Goal: Task Accomplishment & Management: Complete application form

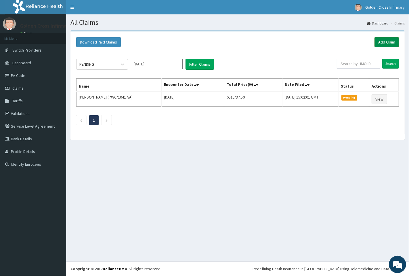
click at [389, 44] on link "Add Claim" at bounding box center [387, 42] width 24 height 10
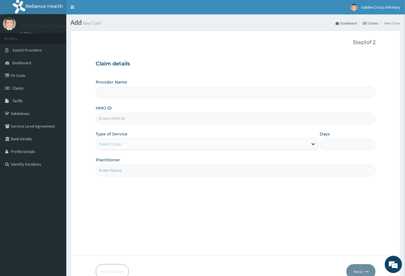
type input "[GEOGRAPHIC_DATA] (Hospital & Maternity)"
click at [137, 120] on input "HMO ID" at bounding box center [236, 118] width 280 height 11
type input "KSB/10137/E"
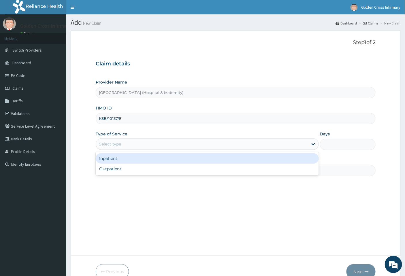
click at [176, 143] on div "Select type" at bounding box center [202, 143] width 212 height 9
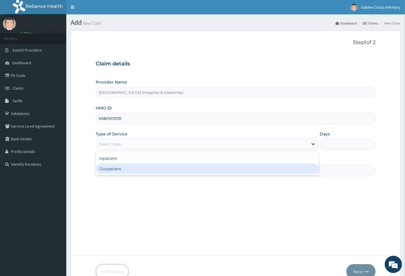
click at [170, 168] on div "Outpatient" at bounding box center [207, 169] width 223 height 10
type input "1"
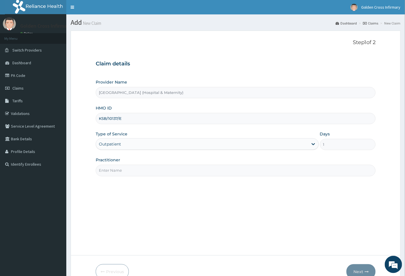
click at [159, 168] on input "Practitioner" at bounding box center [236, 170] width 280 height 11
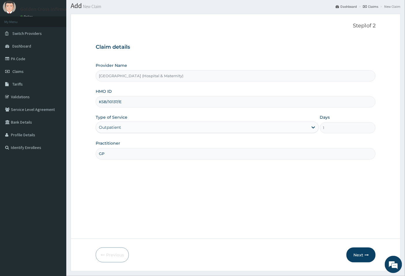
scroll to position [31, 0]
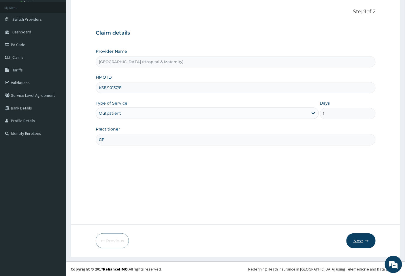
type input "GP"
click at [352, 243] on button "Next" at bounding box center [360, 240] width 29 height 15
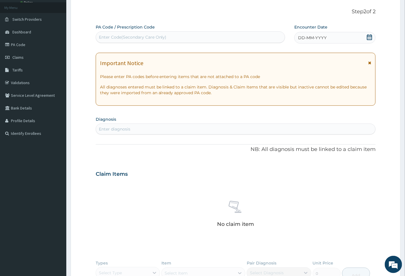
click at [369, 38] on icon at bounding box center [369, 37] width 5 height 6
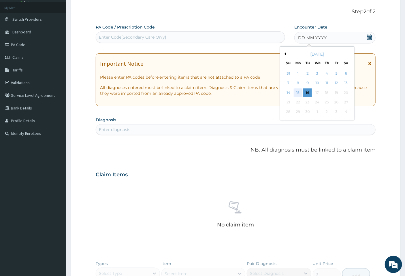
click at [298, 93] on div "15" at bounding box center [297, 92] width 9 height 9
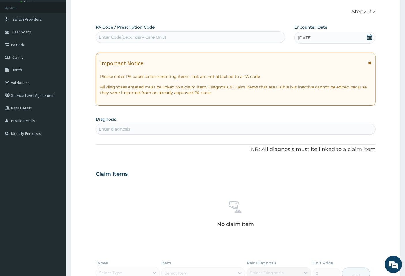
click at [130, 128] on div "Enter diagnosis" at bounding box center [235, 128] width 279 height 9
type input "WOUND"
click at [126, 129] on div "Enter diagnosis" at bounding box center [114, 129] width 31 height 6
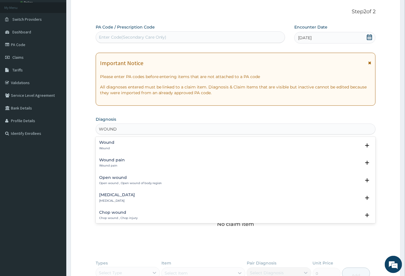
type input "WOUND"
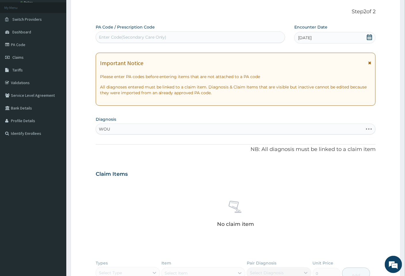
type input "WOUND"
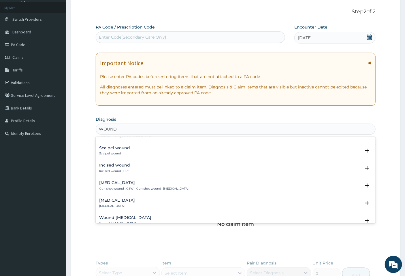
scroll to position [350, 0]
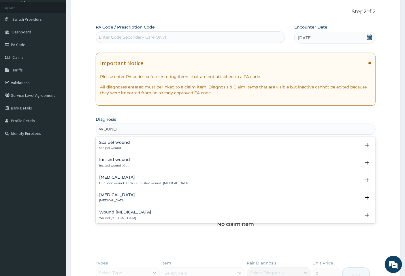
click at [156, 166] on div "Incised wound Incised wound , Cut" at bounding box center [235, 162] width 273 height 10
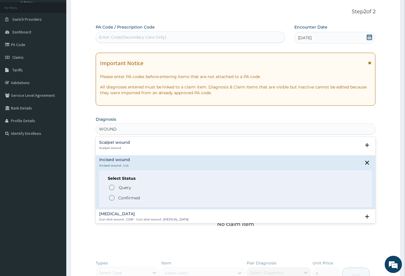
click at [126, 195] on p "Confirmed" at bounding box center [129, 198] width 22 height 6
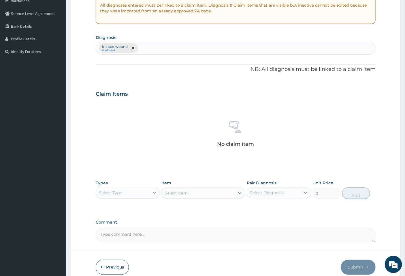
scroll to position [127, 0]
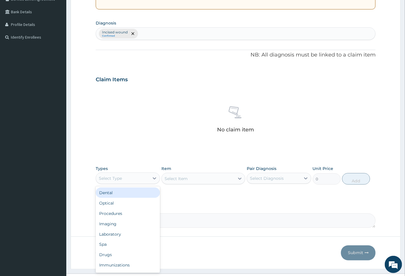
click at [121, 179] on div "Select Type" at bounding box center [110, 178] width 23 height 6
click at [130, 215] on div "Procedures" at bounding box center [128, 213] width 64 height 10
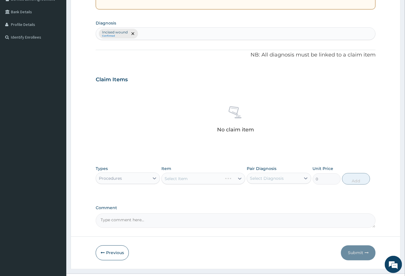
scroll to position [139, 0]
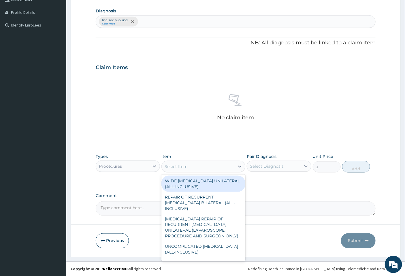
click at [205, 167] on div "Select Item" at bounding box center [198, 166] width 73 height 9
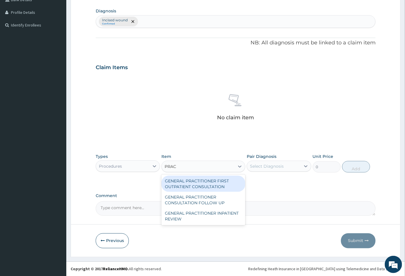
type input "PRACT"
click at [207, 185] on div "GENERAL PRACTITIONER FIRST OUTPATIENT CONSULTATION" at bounding box center [203, 184] width 84 height 16
type input "6750"
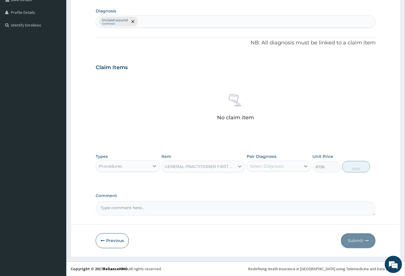
click at [278, 169] on div "Select Diagnosis" at bounding box center [273, 166] width 53 height 9
click at [278, 180] on label "Incised wound" at bounding box center [271, 180] width 31 height 6
checkbox input "true"
click at [353, 167] on button "Add" at bounding box center [356, 167] width 28 height 12
type input "0"
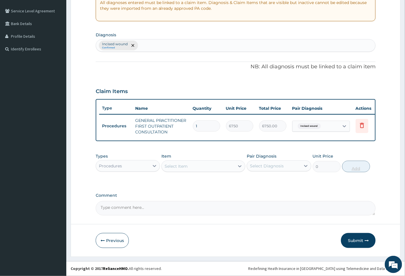
scroll to position [119, 0]
click at [130, 164] on div "Procedures" at bounding box center [122, 165] width 53 height 9
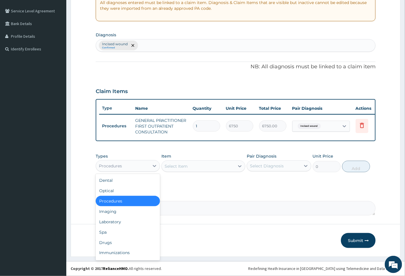
click at [136, 203] on div "Procedures" at bounding box center [128, 201] width 64 height 10
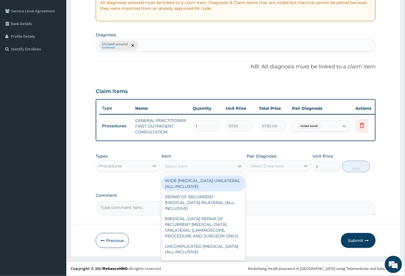
click at [192, 164] on div "Select Item" at bounding box center [198, 166] width 73 height 9
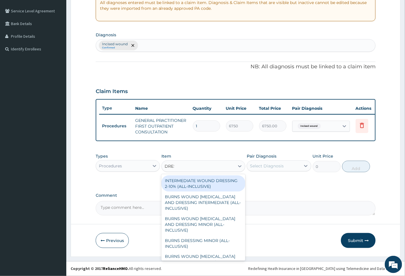
type input "DRESS"
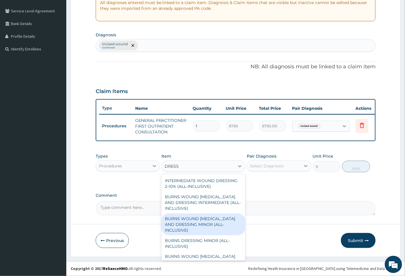
scroll to position [46, 0]
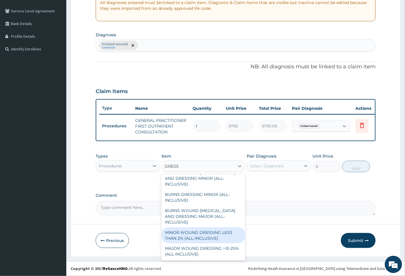
click at [225, 237] on div "MINOR WOUND DRESSING LESS THAN 2% (ALL-INCLUSIVE)" at bounding box center [203, 235] width 84 height 16
type input "5000"
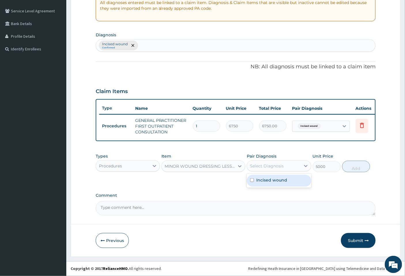
click at [257, 168] on div "Select Diagnosis" at bounding box center [267, 166] width 34 height 6
click at [254, 180] on input "checkbox" at bounding box center [252, 180] width 4 height 4
checkbox input "true"
click at [352, 168] on button "Add" at bounding box center [356, 167] width 28 height 12
type input "0"
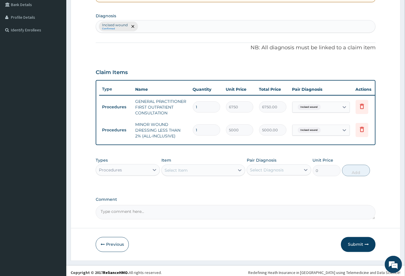
scroll to position [142, 0]
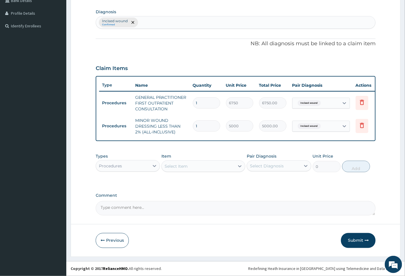
paste textarea "SUPERFICIAL WOUND TO LEFT FOOT 2NDRY OF DOMESTIC ACCIDENT"
click at [145, 165] on div "Procedures" at bounding box center [122, 165] width 53 height 9
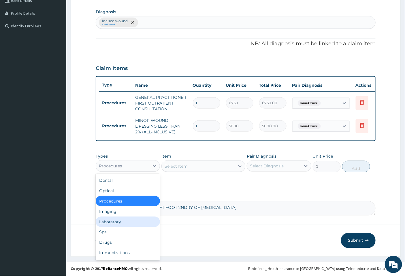
click at [123, 218] on div "Laboratory" at bounding box center [128, 222] width 64 height 10
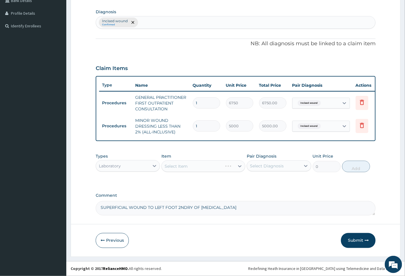
click at [200, 206] on textarea "SUPERFICIAL WOUND TO LEFT FOOT 2NDRY OF DOMESTIC ACCIDENT" at bounding box center [236, 208] width 280 height 14
type textarea "SUPERFICIAL WOUND TO LEFT FOOT 2NDRY TO DOMESTIC ACCIDENT"
click at [146, 166] on div "Laboratory" at bounding box center [122, 165] width 53 height 9
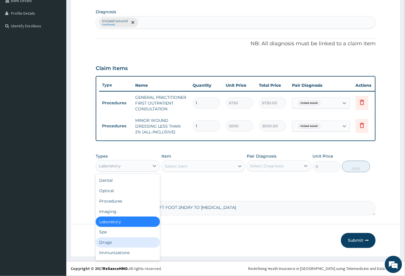
click at [132, 241] on div "Drugs" at bounding box center [128, 242] width 64 height 10
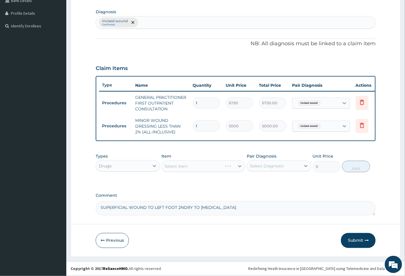
click at [206, 163] on div "Select Item" at bounding box center [203, 166] width 84 height 12
click at [209, 164] on div "Select Item" at bounding box center [198, 166] width 73 height 9
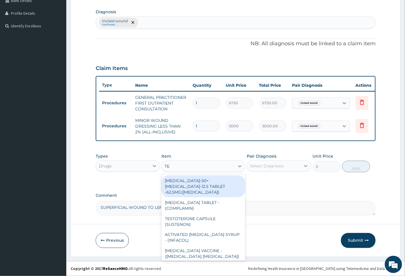
type input "TET"
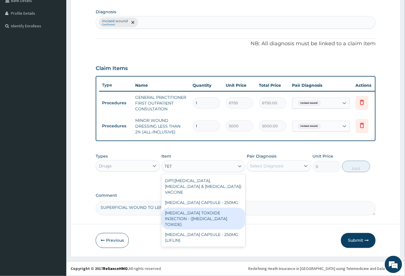
click at [217, 215] on div "TETANUS TOXOIDE INJECTION - (TETANUS TOXIDE)" at bounding box center [203, 219] width 84 height 22
type input "1320"
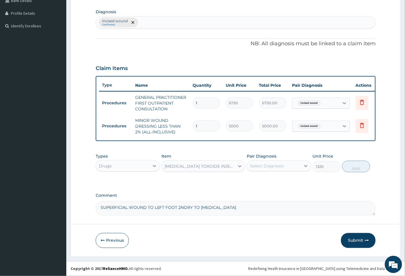
click at [268, 168] on div "Select Diagnosis" at bounding box center [267, 166] width 34 height 6
click at [268, 179] on label "Incised wound" at bounding box center [271, 180] width 31 height 6
checkbox input "true"
click at [353, 169] on button "Add" at bounding box center [356, 167] width 28 height 12
type input "0"
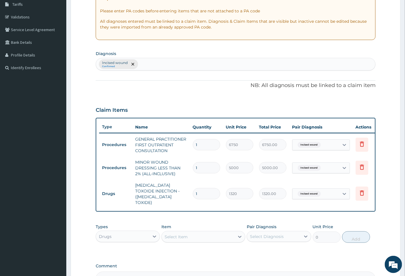
scroll to position [165, 0]
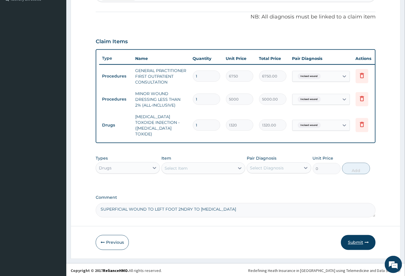
click at [356, 236] on button "Submit" at bounding box center [358, 242] width 35 height 15
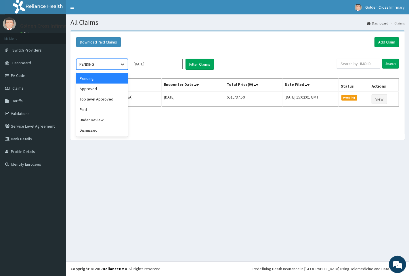
click at [123, 60] on div at bounding box center [122, 64] width 10 height 10
click at [114, 85] on div "Approved" at bounding box center [102, 88] width 52 height 10
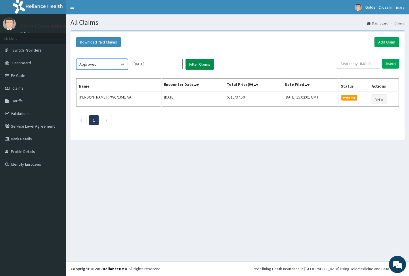
click at [198, 64] on button "Filter Claims" at bounding box center [200, 64] width 29 height 11
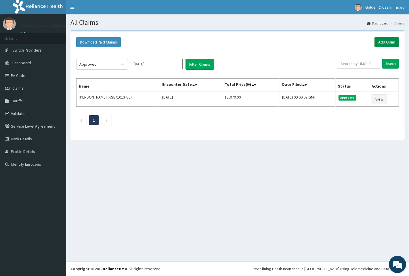
click at [379, 45] on link "Add Claim" at bounding box center [387, 42] width 24 height 10
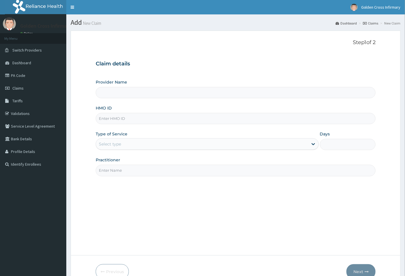
type input "[GEOGRAPHIC_DATA] (Hospital & Maternity)"
click at [156, 121] on input "HMO ID" at bounding box center [236, 118] width 280 height 11
type input "SLB/10996/E"
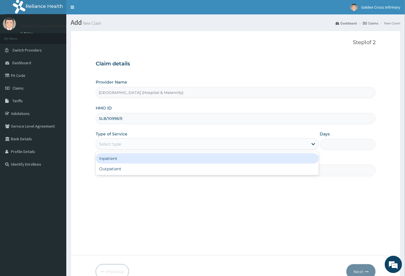
click at [124, 147] on div "Select type" at bounding box center [202, 143] width 212 height 9
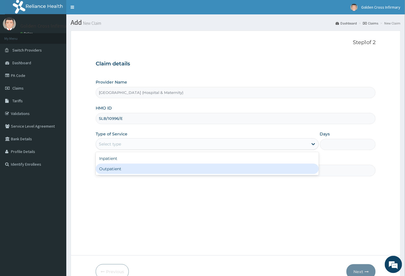
click at [122, 164] on div "Outpatient" at bounding box center [207, 169] width 223 height 10
type input "1"
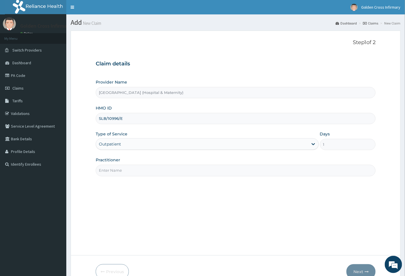
click at [113, 168] on input "Practitioner" at bounding box center [236, 170] width 280 height 11
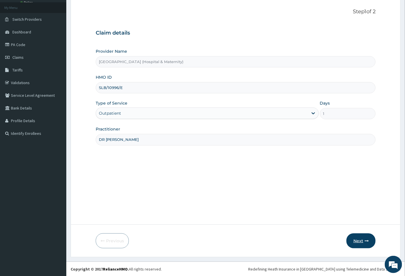
type input "DR OKHAIDE EMMA"
click at [359, 238] on button "Next" at bounding box center [360, 240] width 29 height 15
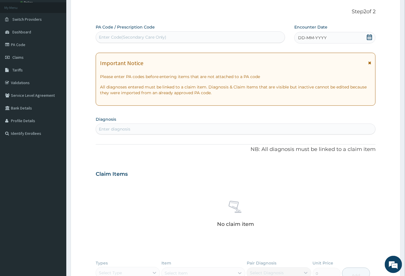
click at [370, 39] on icon at bounding box center [369, 37] width 5 height 6
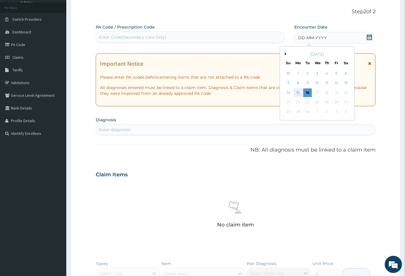
click at [297, 94] on div "15" at bounding box center [297, 92] width 9 height 9
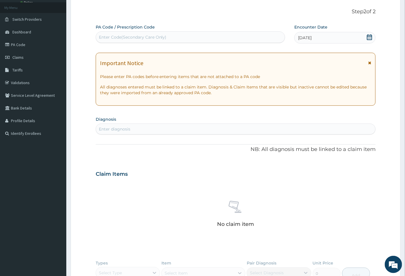
click at [161, 133] on div "Enter diagnosis" at bounding box center [235, 128] width 279 height 9
type input "FALCIPAR"
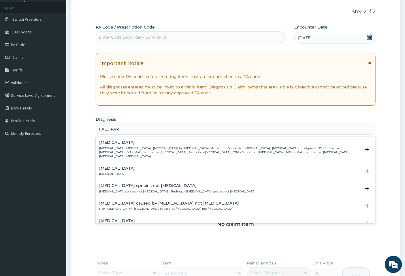
click at [160, 144] on h4 "Falciparum malaria" at bounding box center [230, 142] width 262 height 4
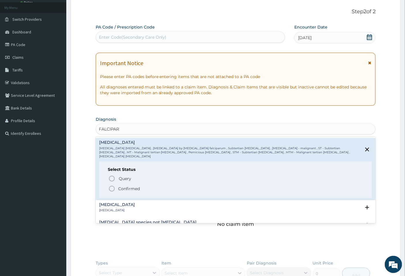
click at [112, 185] on icon "status option filled" at bounding box center [111, 188] width 7 height 7
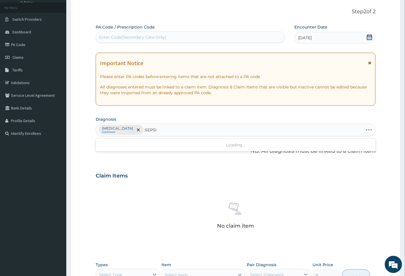
type input "SEPSIS"
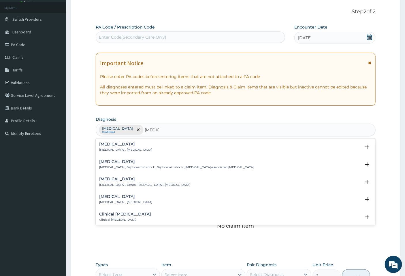
click at [136, 148] on p "Systemic infection , Sepsis" at bounding box center [125, 150] width 53 height 4
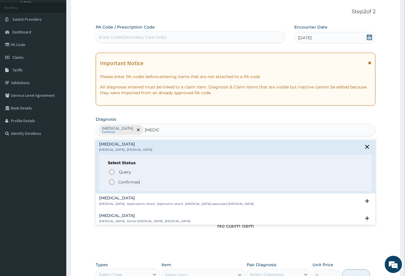
click at [125, 182] on p "Confirmed" at bounding box center [129, 182] width 22 height 6
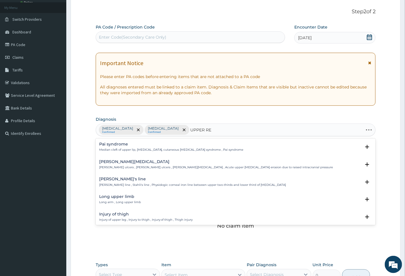
type input "UPPER RES"
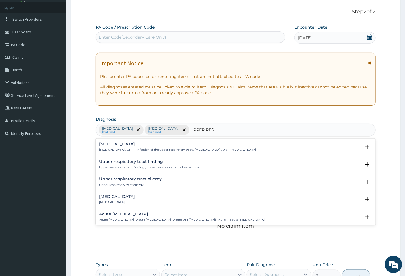
click at [189, 215] on h4 "Acute upper respiratory infection" at bounding box center [182, 214] width 166 height 4
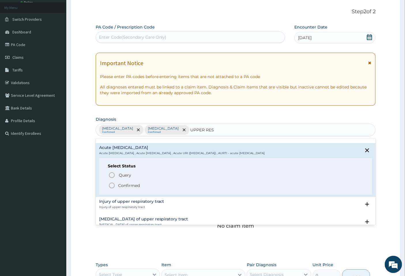
scroll to position [96, 0]
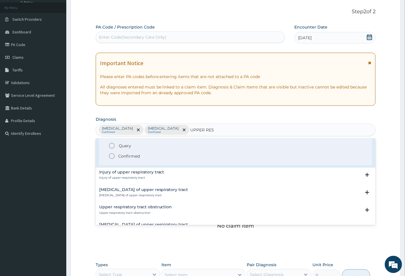
click at [109, 154] on circle "status option filled" at bounding box center [111, 155] width 5 height 5
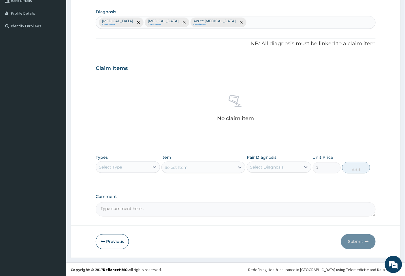
scroll to position [139, 0]
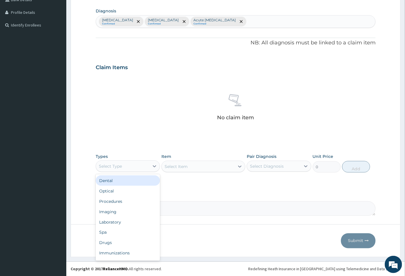
click at [119, 166] on div "Select Type" at bounding box center [110, 166] width 23 height 6
click at [107, 205] on div "Procedures" at bounding box center [128, 201] width 64 height 10
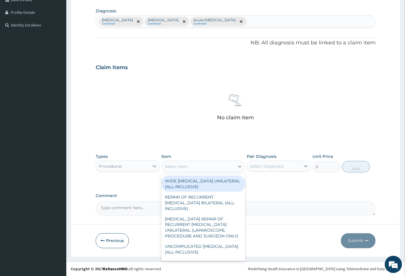
click at [183, 169] on div "Select Item" at bounding box center [198, 166] width 73 height 9
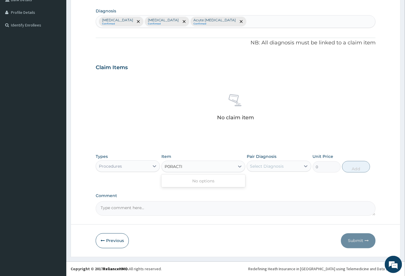
click at [171, 164] on input "P0RACTI" at bounding box center [173, 167] width 18 height 6
type input "PRACTI"
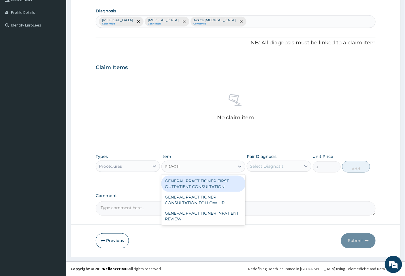
click at [194, 185] on div "GENERAL PRACTITIONER FIRST OUTPATIENT CONSULTATION" at bounding box center [203, 184] width 84 height 16
type input "6750"
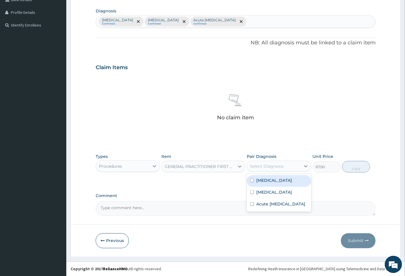
click at [266, 164] on div "Select Diagnosis" at bounding box center [267, 166] width 34 height 6
click at [264, 194] on label "Sepsis" at bounding box center [274, 192] width 36 height 6
checkbox input "true"
click at [356, 169] on button "Add" at bounding box center [356, 167] width 28 height 12
type input "0"
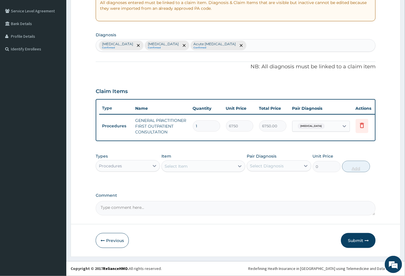
scroll to position [119, 0]
click at [149, 167] on div "Procedures" at bounding box center [122, 165] width 53 height 9
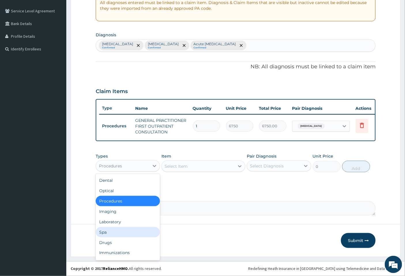
click at [140, 227] on div "Spa" at bounding box center [128, 232] width 64 height 10
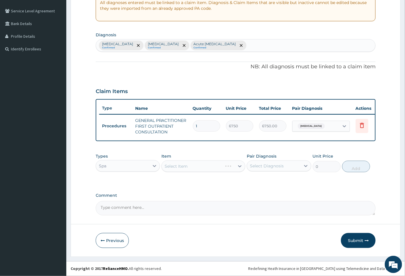
click at [140, 226] on form "Step 2 of 2 PA Code / Prescription Code Enter Code(Secondary Care Only) Encount…" at bounding box center [236, 85] width 330 height 341
click at [127, 165] on div "Spa" at bounding box center [122, 165] width 53 height 9
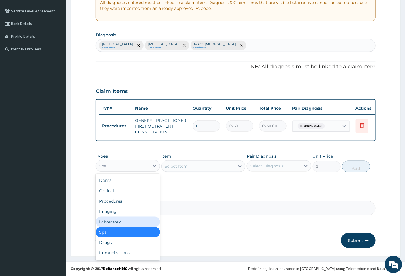
click at [111, 221] on div "Laboratory" at bounding box center [128, 222] width 64 height 10
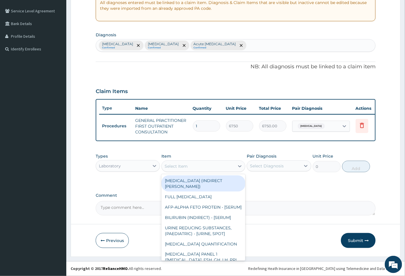
click at [203, 168] on div "Select Item" at bounding box center [198, 166] width 73 height 9
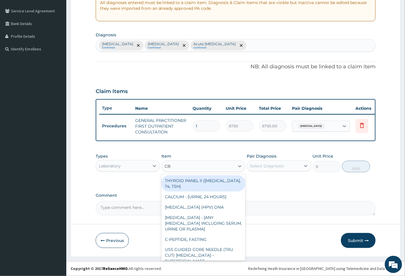
type input "CBC"
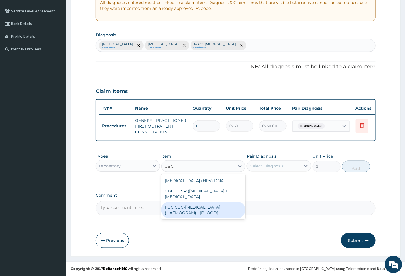
click at [204, 218] on div "FBC CBC-COMPLETE BLOOD COUNT (HAEMOGRAM) - [BLOOD]" at bounding box center [203, 210] width 84 height 16
type input "9000"
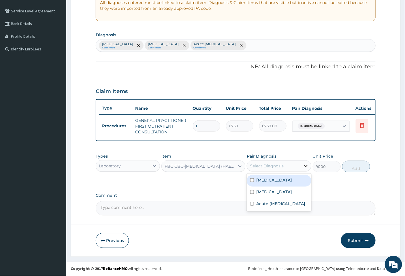
click at [303, 168] on icon at bounding box center [306, 166] width 6 height 6
click at [283, 194] on div "Sepsis" at bounding box center [278, 193] width 64 height 12
checkbox input "true"
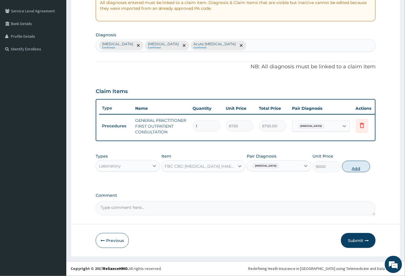
click at [356, 170] on button "Add" at bounding box center [356, 167] width 28 height 12
type input "0"
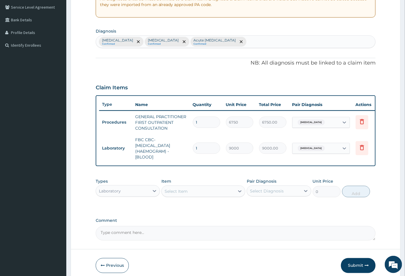
click at [173, 194] on div "Select Item" at bounding box center [175, 191] width 23 height 6
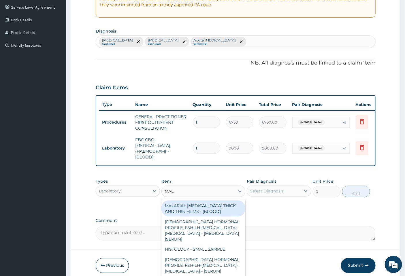
type input "MALA"
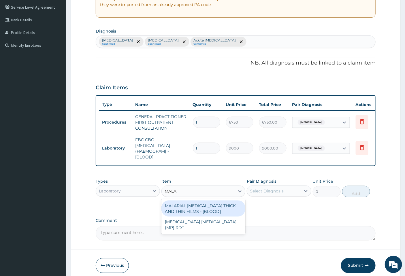
click at [226, 214] on div "MALARIAL PARASITE THICK AND THIN FILMS - [BLOOD]" at bounding box center [203, 208] width 84 height 16
type input "3937.5"
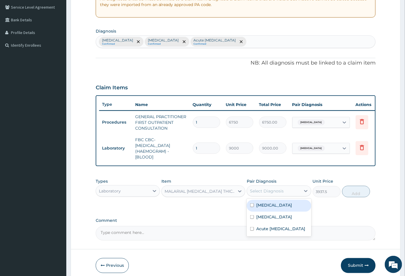
click at [285, 192] on div "Select Diagnosis" at bounding box center [273, 190] width 53 height 9
click at [282, 208] on label "Falciparum malaria" at bounding box center [274, 205] width 36 height 6
checkbox input "true"
click at [357, 197] on button "Add" at bounding box center [356, 192] width 28 height 12
type input "0"
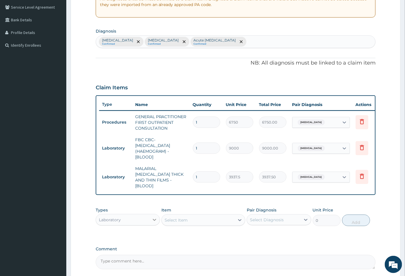
click at [151, 218] on icon at bounding box center [154, 220] width 6 height 6
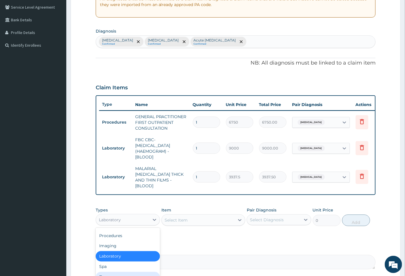
click at [117, 274] on div "Drugs" at bounding box center [128, 277] width 64 height 10
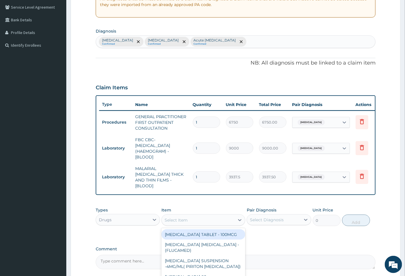
click at [198, 218] on div "Select Item" at bounding box center [198, 219] width 73 height 9
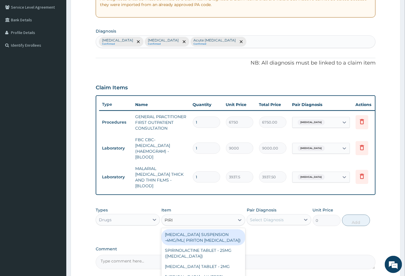
type input "PIRIT"
click at [225, 244] on div "CHLORPHENIRAMINE SUSPENSION -4MG/ML( PIRITON EXPECTORANT)" at bounding box center [203, 237] width 84 height 16
type input "2156"
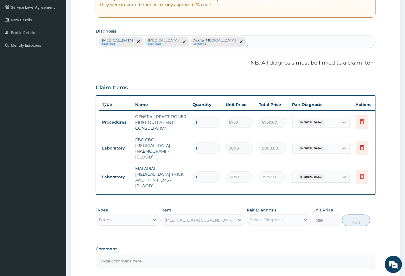
click at [263, 217] on div "Select Diagnosis" at bounding box center [267, 220] width 34 height 6
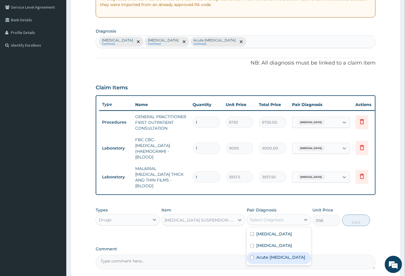
click at [264, 260] on label "Acute upper respiratory infection" at bounding box center [280, 258] width 49 height 6
checkbox input "true"
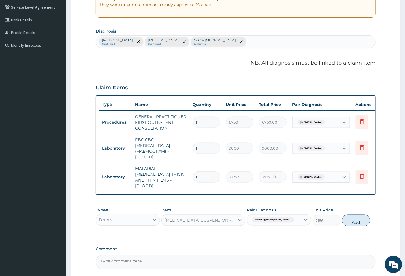
click at [358, 224] on button "Add" at bounding box center [356, 220] width 28 height 12
type input "0"
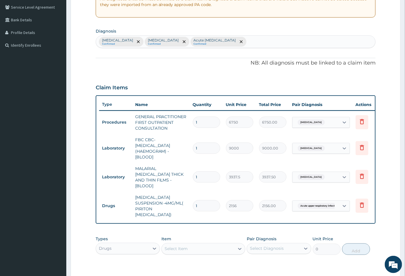
click at [192, 244] on div "Select Item" at bounding box center [198, 248] width 73 height 9
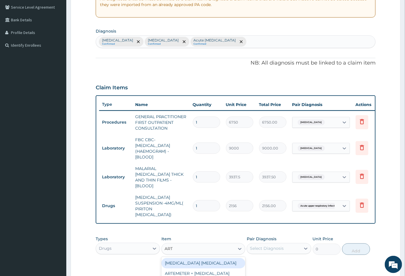
type input "ARTE"
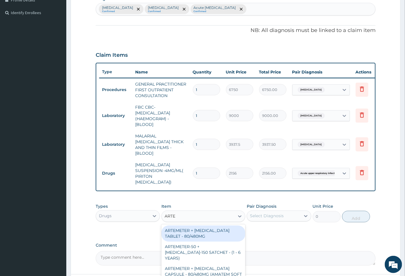
scroll to position [194, 0]
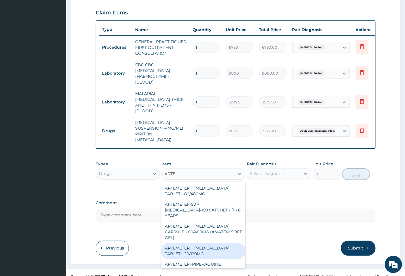
click at [230, 243] on div "ARTEMETER + LUMEFANTRINE TABLET - 20/120MG" at bounding box center [203, 251] width 84 height 16
type input "308"
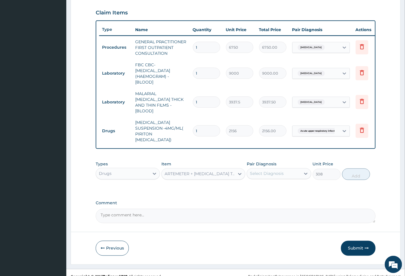
click at [255, 171] on div "Select Diagnosis" at bounding box center [267, 174] width 34 height 6
click at [259, 185] on label "Falciparum malaria" at bounding box center [274, 188] width 36 height 6
checkbox input "true"
click at [364, 170] on button "Add" at bounding box center [356, 174] width 28 height 12
type input "0"
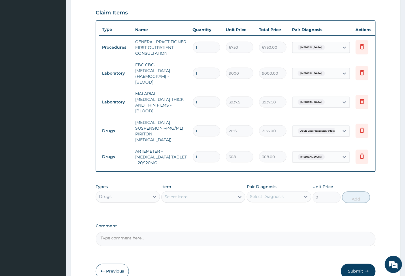
type input "0.00"
type input "6"
type input "1848.00"
type input "6"
click at [391, 172] on form "Step 2 of 2 PA Code / Prescription Code Enter Code(Secondary Care Only) Encount…" at bounding box center [236, 62] width 330 height 451
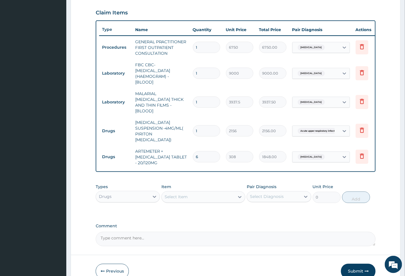
click at [129, 192] on div "Drugs" at bounding box center [122, 196] width 53 height 9
click at [191, 192] on div "Select Item" at bounding box center [198, 196] width 73 height 9
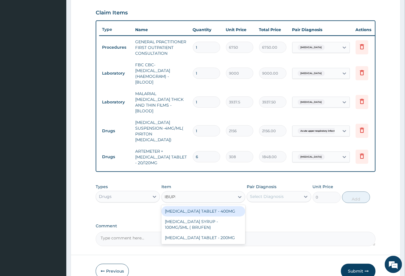
type input "IBUPRO"
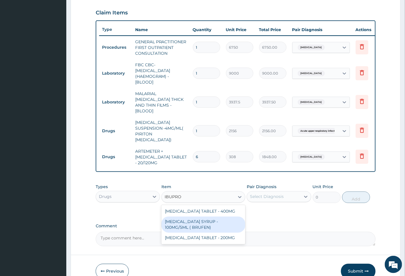
click at [206, 217] on div "IBUPROFEN SYRUP - 100MG/5ML ( BRUFEN)" at bounding box center [203, 225] width 84 height 16
type input "748.0000000000001"
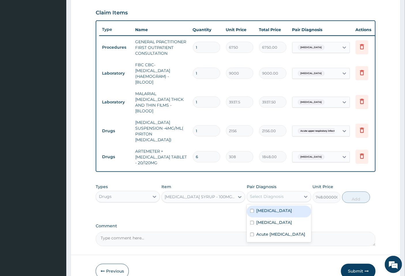
click at [262, 194] on div "Select Diagnosis" at bounding box center [267, 197] width 34 height 6
click at [260, 231] on label "Acute upper respiratory infection" at bounding box center [280, 234] width 49 height 6
checkbox input "true"
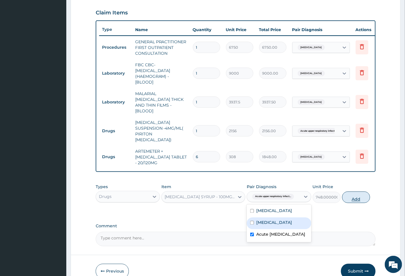
click at [353, 191] on button "Add" at bounding box center [356, 197] width 28 height 12
type input "0"
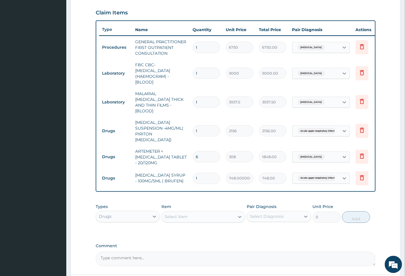
click at [171, 214] on div "Select Item" at bounding box center [175, 217] width 23 height 6
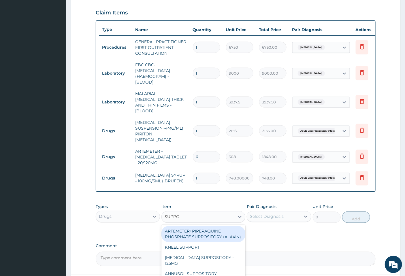
type input "SUPPOSI"
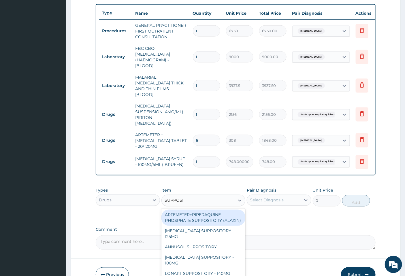
scroll to position [226, 0]
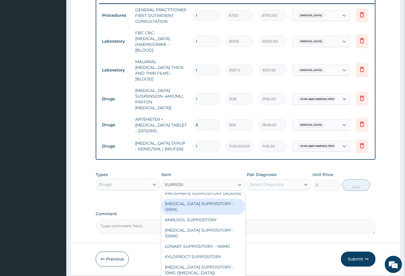
click at [220, 199] on div "PARACETAMOL SUPPOSITORY - 125MG" at bounding box center [203, 207] width 84 height 16
type input "1320"
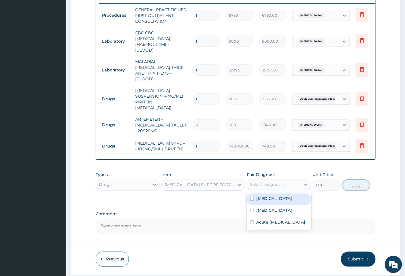
click at [280, 181] on div "Select Diagnosis" at bounding box center [273, 184] width 53 height 9
click at [264, 196] on label "Falciparum malaria" at bounding box center [274, 199] width 36 height 6
checkbox input "true"
click at [352, 179] on button "Add" at bounding box center [356, 185] width 28 height 12
type input "0"
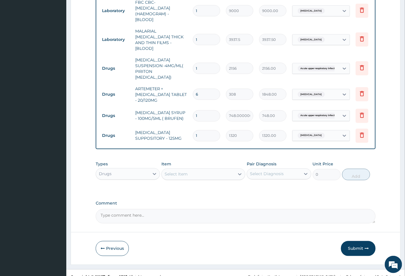
scroll to position [257, 0]
click at [360, 240] on button "Submit" at bounding box center [358, 247] width 35 height 15
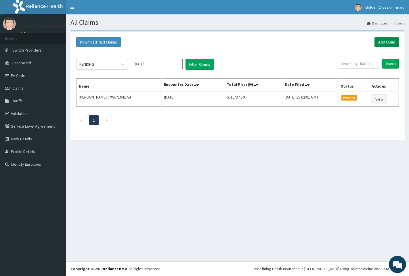
click at [388, 38] on link "Add Claim" at bounding box center [387, 42] width 24 height 10
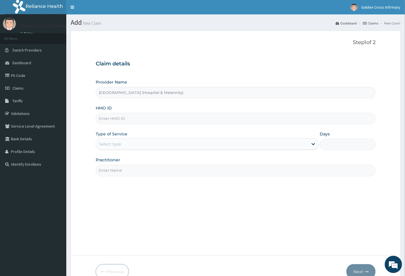
click at [142, 117] on input "HMO ID" at bounding box center [236, 118] width 280 height 11
type input "NGE/10033/A"
click at [207, 139] on div "Select type" at bounding box center [207, 144] width 223 height 12
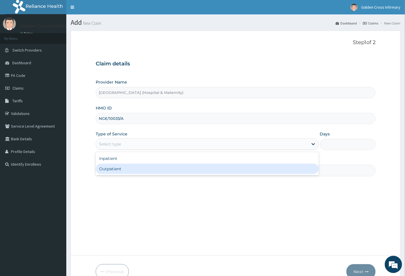
click at [179, 167] on div "Outpatient" at bounding box center [207, 169] width 223 height 10
type input "1"
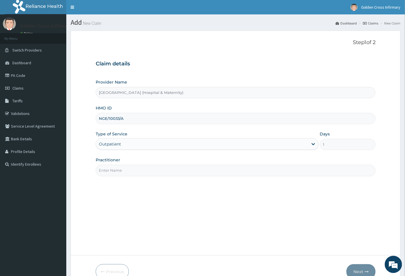
click at [174, 173] on input "Practitioner" at bounding box center [236, 170] width 280 height 11
click at [101, 171] on input "OKHAIDE EMMA" at bounding box center [236, 170] width 280 height 11
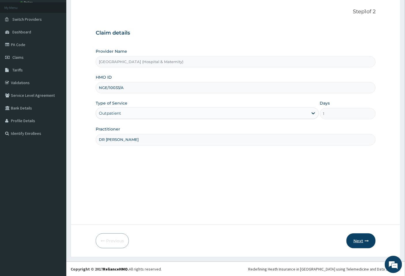
type input "DR OKHAIDE EMMA"
click at [354, 241] on button "Next" at bounding box center [360, 240] width 29 height 15
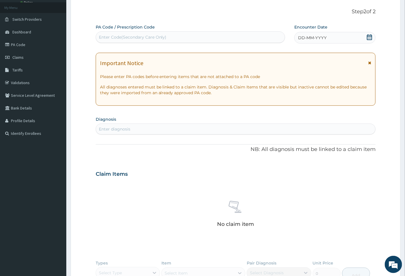
click at [368, 35] on icon at bounding box center [369, 37] width 5 height 6
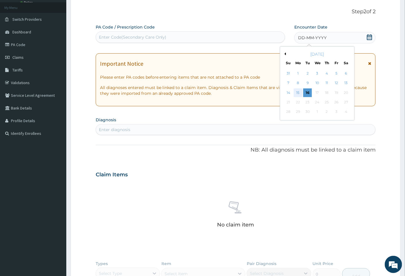
click at [297, 94] on div "15" at bounding box center [297, 92] width 9 height 9
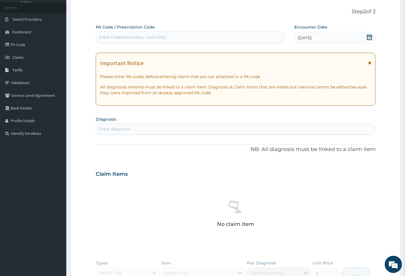
click at [117, 128] on div "Enter diagnosis" at bounding box center [114, 129] width 31 height 6
click at [128, 33] on div "Enter Code(Secondary Care Only)" at bounding box center [190, 37] width 189 height 9
type input "PA/07ED34"
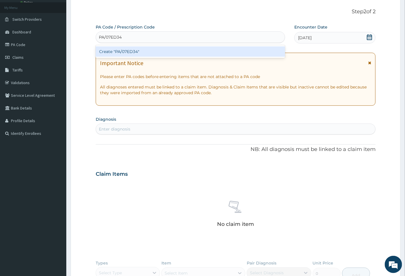
click at [142, 53] on div "Create "PA/07ED34"" at bounding box center [190, 51] width 189 height 10
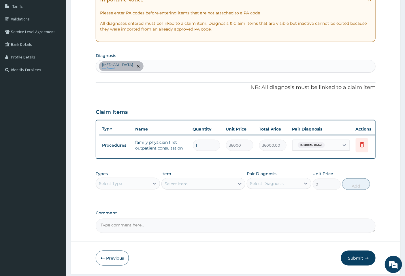
scroll to position [95, 0]
click at [159, 67] on div "Angina pectoris confirmed" at bounding box center [235, 66] width 279 height 12
type input "HYPERTENSION"
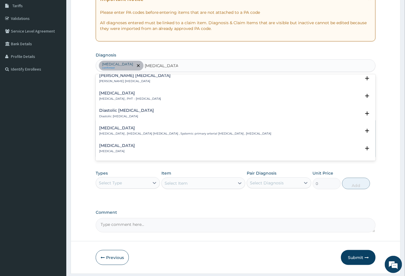
scroll to position [448, 0]
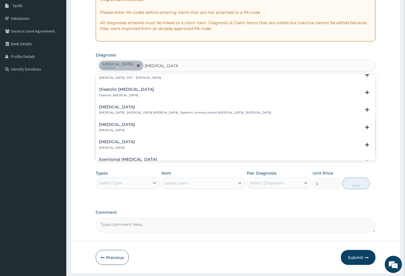
click at [153, 111] on p "Essential hypertension , Idiopathic hypertension , Systemic primary arterial hy…" at bounding box center [185, 113] width 172 height 4
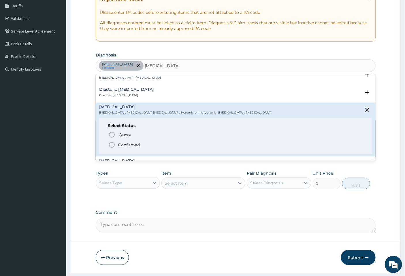
click at [112, 144] on icon "status option filled" at bounding box center [111, 144] width 7 height 7
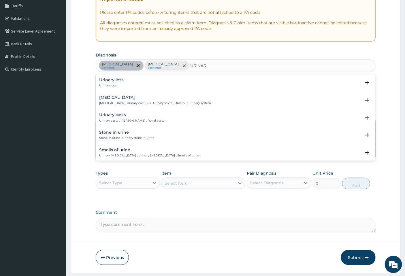
type input "URINAR"
type input "URINARY TR"
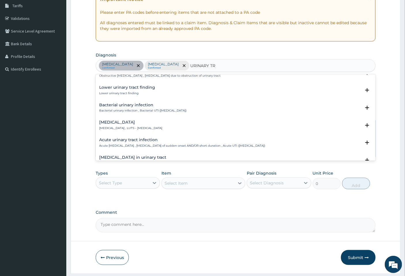
scroll to position [160, 0]
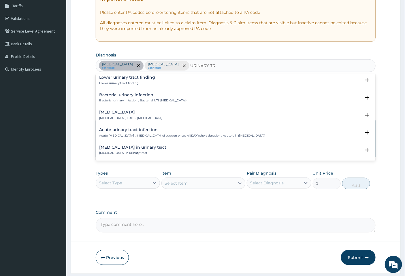
click at [158, 127] on div "Acute urinary tract infection Acute urinary tract infection , Urinary tract inf…" at bounding box center [236, 134] width 280 height 18
click at [160, 132] on div "Acute urinary tract infection Acute urinary tract infection , Urinary tract inf…" at bounding box center [182, 133] width 166 height 10
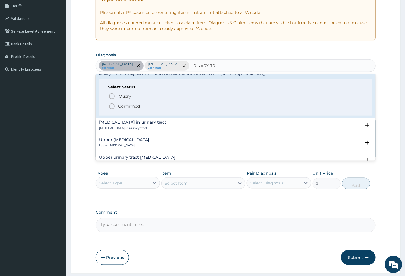
scroll to position [224, 0]
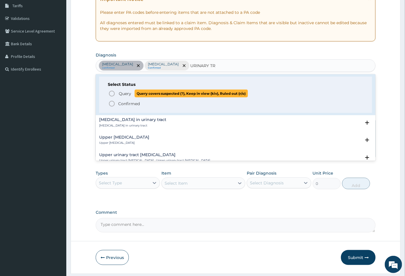
click at [110, 94] on icon "status option query" at bounding box center [111, 93] width 7 height 7
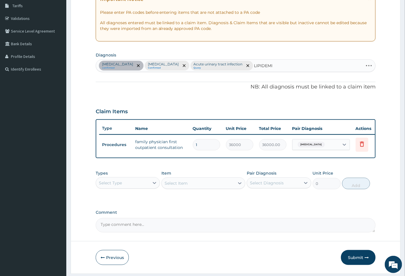
type input "LIPIDEMIA"
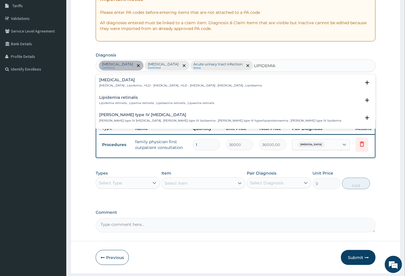
click at [190, 85] on p "Hyperlipidemia , Lipidemia , HLD - Hyperlipidemia , HLD - Hyperlipidaemia , Hyp…" at bounding box center [180, 85] width 163 height 4
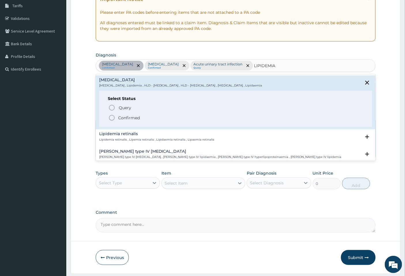
click at [110, 117] on icon "status option filled" at bounding box center [111, 117] width 7 height 7
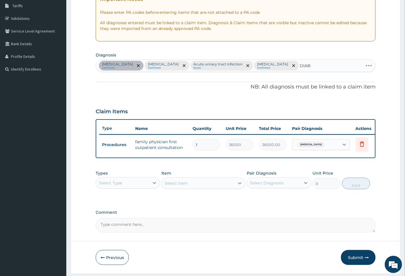
type input "DIABET"
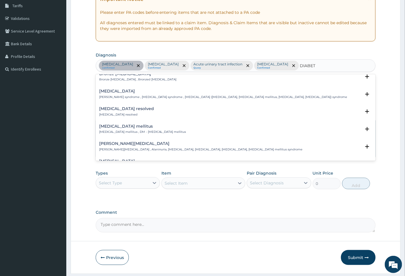
scroll to position [96, 0]
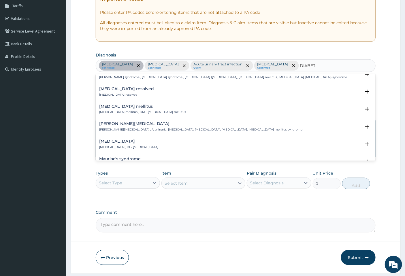
click at [154, 107] on h4 "Diabetes mellitus" at bounding box center [142, 106] width 87 height 4
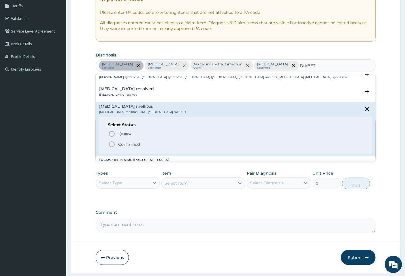
click at [110, 144] on icon "status option filled" at bounding box center [111, 144] width 7 height 7
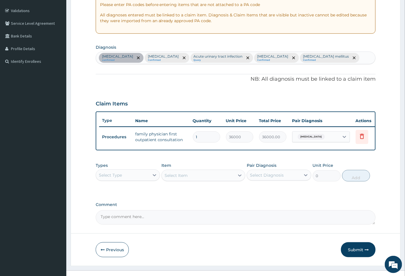
scroll to position [116, 0]
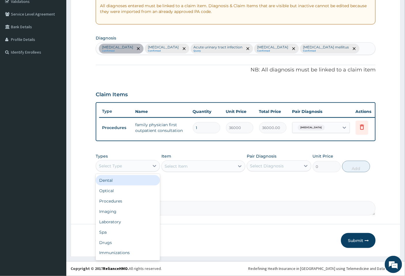
click at [148, 166] on div "Select Type" at bounding box center [122, 165] width 53 height 9
click at [130, 221] on div "Laboratory" at bounding box center [128, 222] width 64 height 10
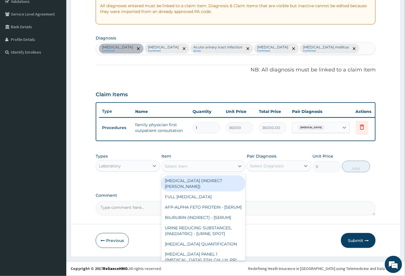
click at [180, 168] on div "Select Item" at bounding box center [175, 166] width 23 height 6
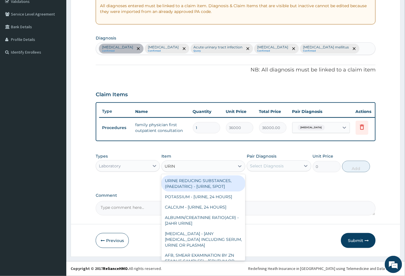
type input "URINA"
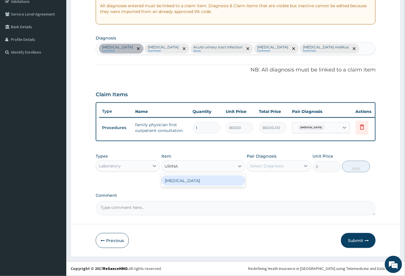
click at [214, 181] on div "URINALYSIS" at bounding box center [203, 180] width 84 height 10
type input "3937.5"
click at [296, 167] on div "Select Diagnosis" at bounding box center [273, 165] width 53 height 9
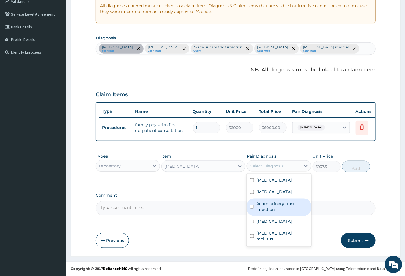
click at [269, 205] on label "Acute urinary tract infection" at bounding box center [281, 207] width 51 height 12
checkbox input "true"
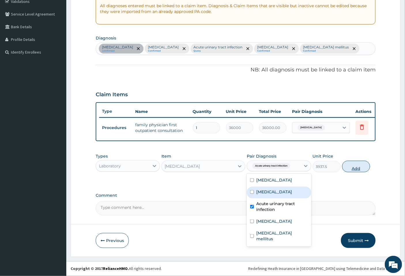
click at [356, 166] on button "Add" at bounding box center [356, 167] width 28 height 12
type input "0"
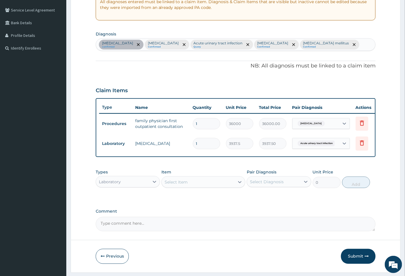
click at [189, 187] on div "Select Item" at bounding box center [198, 181] width 73 height 9
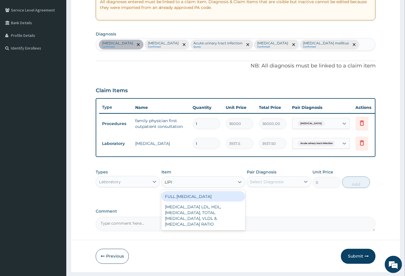
type input "LIPID"
click at [220, 201] on div "FULL LIPID PROFILE" at bounding box center [203, 196] width 84 height 10
type input "14625"
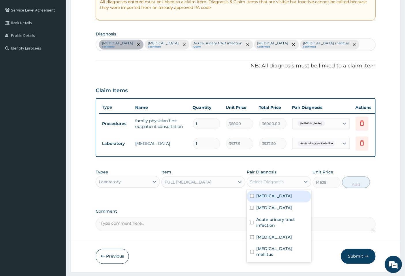
click at [291, 186] on div "Select Diagnosis" at bounding box center [273, 181] width 53 height 9
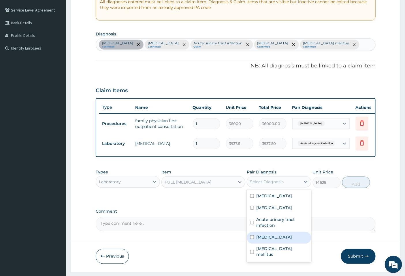
click at [275, 240] on label "Hyperlipidemia" at bounding box center [274, 237] width 36 height 6
checkbox input "true"
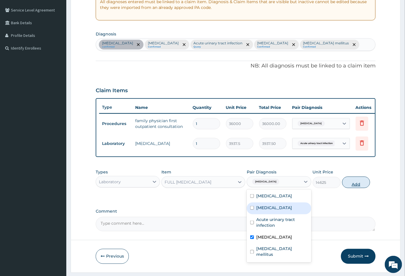
click at [349, 188] on button "Add" at bounding box center [356, 182] width 28 height 12
type input "0"
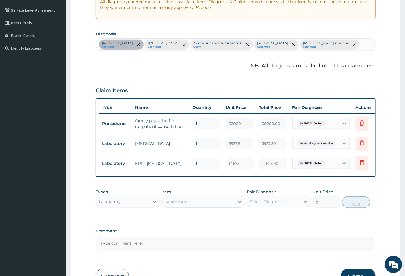
click at [203, 206] on div "Select Item" at bounding box center [198, 201] width 73 height 9
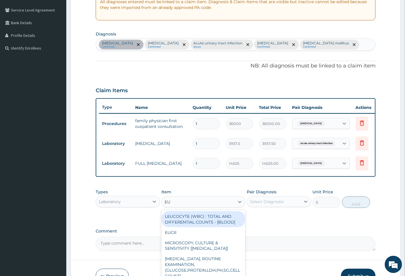
type input "EUC"
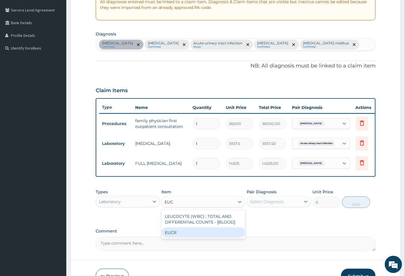
click at [194, 238] on div "EUCR" at bounding box center [203, 232] width 84 height 10
type input "13500"
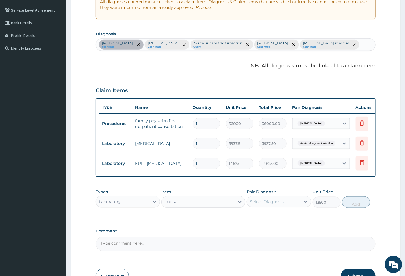
click at [264, 204] on div "Select Diagnosis" at bounding box center [267, 202] width 34 height 6
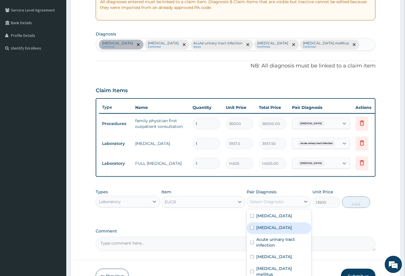
click at [277, 230] on label "Essential hypertension" at bounding box center [274, 228] width 36 height 6
checkbox input "true"
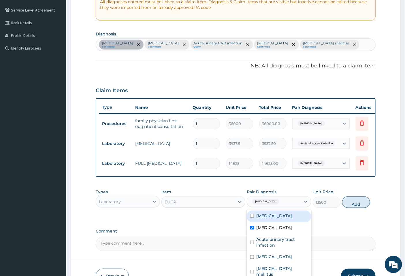
click at [349, 207] on button "Add" at bounding box center [356, 202] width 28 height 12
type input "0"
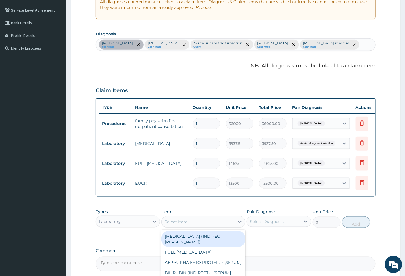
click at [170, 223] on div "Select Item" at bounding box center [175, 222] width 23 height 6
type input "RANDOM"
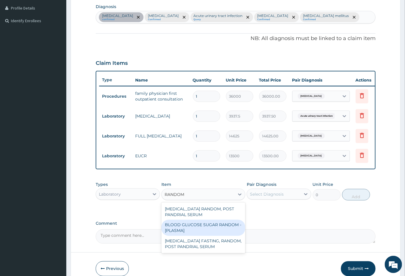
scroll to position [176, 0]
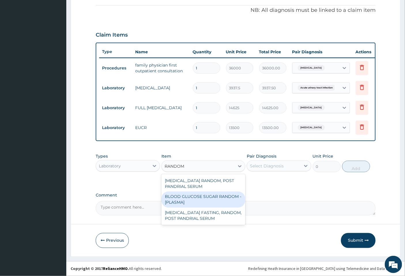
click at [213, 201] on div "BLOOD GLUCOSE SUGAR RANDOM - [PLASMA]" at bounding box center [203, 199] width 84 height 16
type input "3375"
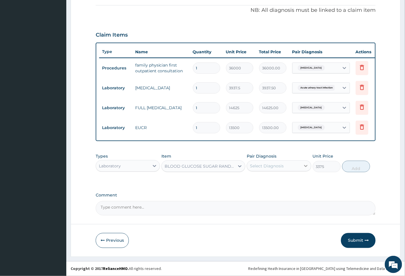
click at [303, 165] on icon at bounding box center [306, 166] width 6 height 6
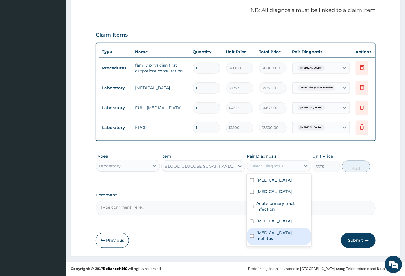
click at [259, 232] on label "Diabetes mellitus" at bounding box center [281, 236] width 51 height 12
checkbox input "true"
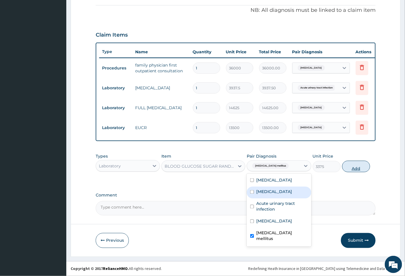
click at [352, 168] on button "Add" at bounding box center [356, 167] width 28 height 12
type input "0"
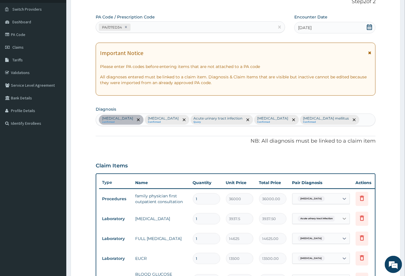
scroll to position [0, 0]
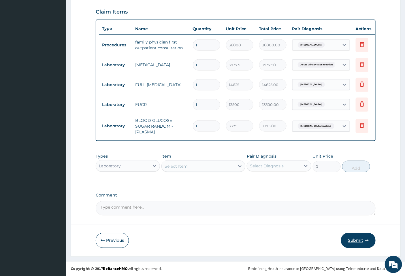
click at [364, 241] on button "Submit" at bounding box center [358, 240] width 35 height 15
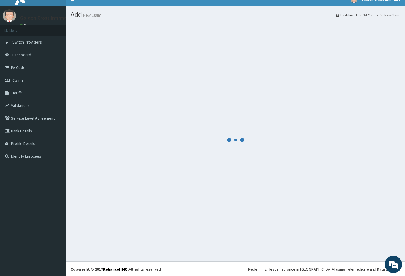
scroll to position [199, 0]
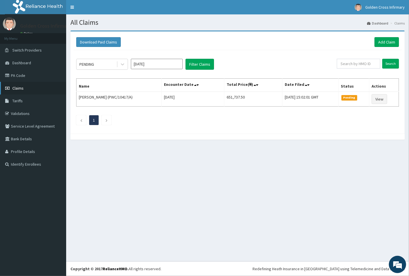
click at [25, 88] on link "Claims" at bounding box center [33, 88] width 66 height 13
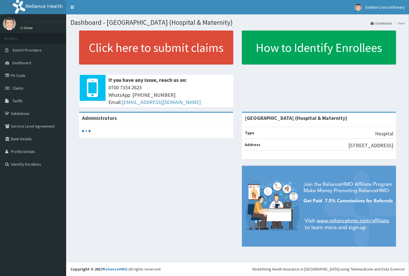
click at [41, 88] on link "Claims" at bounding box center [33, 88] width 66 height 13
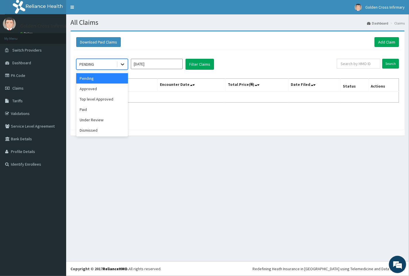
click at [127, 62] on div at bounding box center [122, 64] width 10 height 10
click at [125, 90] on div "Approved" at bounding box center [102, 88] width 52 height 10
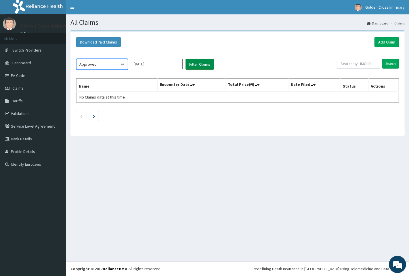
click at [193, 65] on button "Filter Claims" at bounding box center [200, 64] width 29 height 11
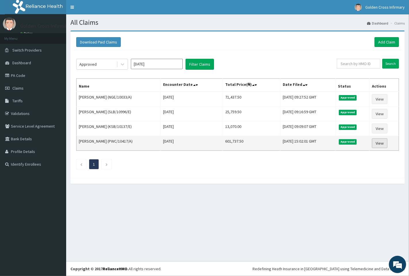
click at [378, 143] on link "View" at bounding box center [380, 143] width 16 height 10
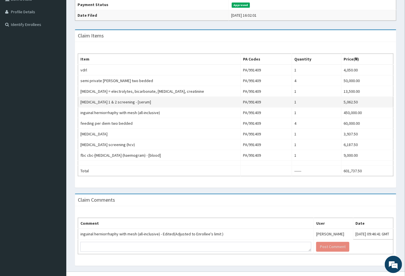
scroll to position [150, 0]
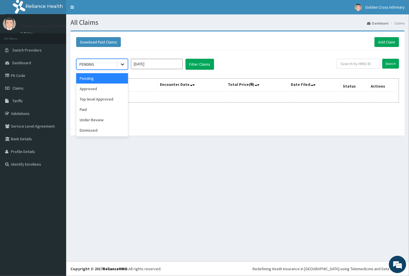
click at [126, 64] on div at bounding box center [122, 64] width 10 height 10
click at [109, 91] on div "Approved" at bounding box center [102, 88] width 52 height 10
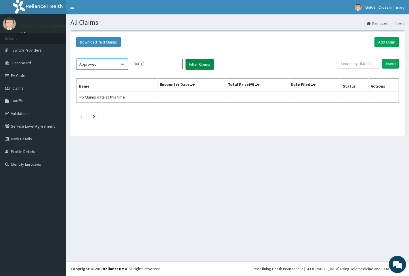
click at [197, 64] on button "Filter Claims" at bounding box center [200, 64] width 29 height 11
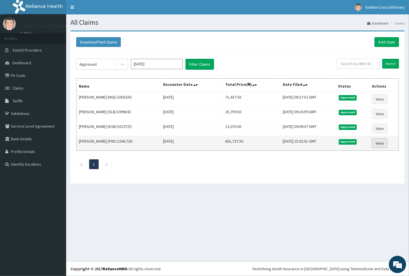
click at [387, 141] on link "View" at bounding box center [380, 143] width 16 height 10
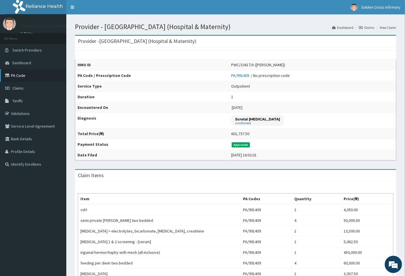
click at [16, 76] on link "PA Code" at bounding box center [33, 75] width 66 height 13
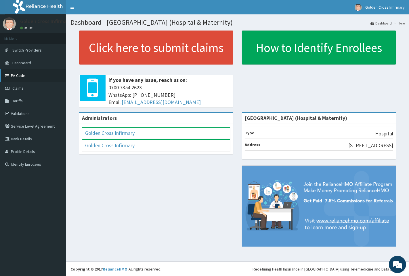
click at [35, 79] on link "PA Code" at bounding box center [33, 75] width 66 height 13
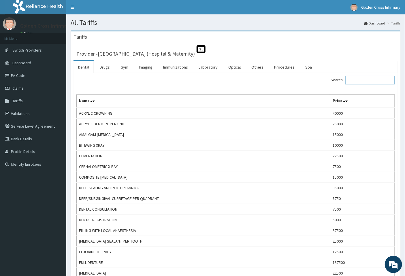
click at [373, 79] on input "Search:" at bounding box center [370, 80] width 50 height 9
click at [371, 82] on input "Search:" at bounding box center [370, 80] width 50 height 9
click at [144, 65] on link "Imaging" at bounding box center [145, 67] width 23 height 12
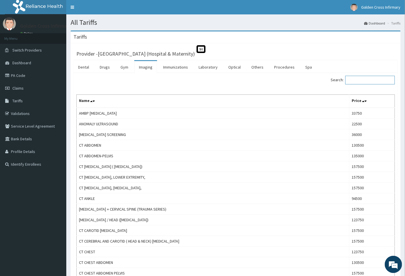
click at [369, 81] on input "Search:" at bounding box center [370, 80] width 50 height 9
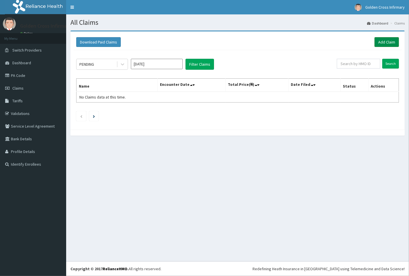
click at [384, 43] on link "Add Claim" at bounding box center [387, 42] width 24 height 10
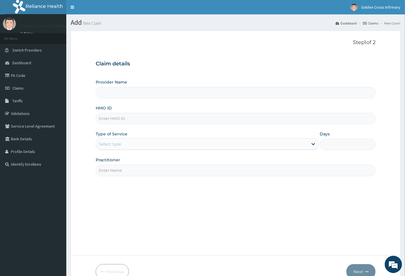
type input "[GEOGRAPHIC_DATA] (Hospital & Maternity)"
click at [140, 117] on input "HMO ID" at bounding box center [236, 118] width 280 height 11
type input "NGE/1033/A"
click at [116, 144] on div "Select type" at bounding box center [110, 144] width 22 height 6
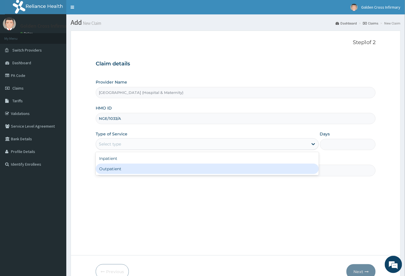
click at [128, 169] on div "Outpatient" at bounding box center [207, 169] width 223 height 10
type input "1"
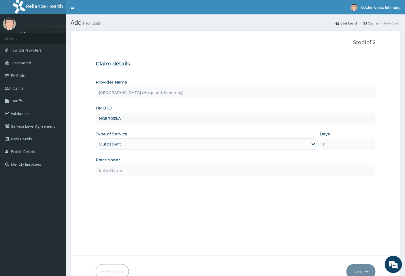
click at [136, 173] on input "Practitioner" at bounding box center [236, 170] width 280 height 11
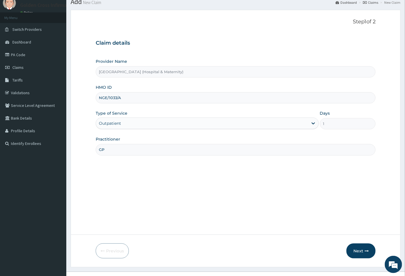
scroll to position [31, 0]
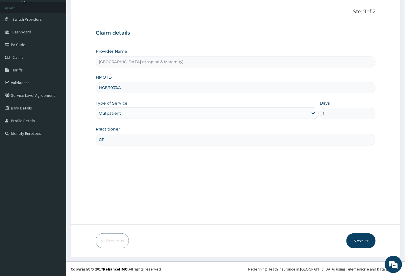
type input "G"
type input "PHYSICIAN CONSULTANT"
click at [362, 236] on button "Next" at bounding box center [360, 240] width 29 height 15
click at [80, 13] on form "Step 1 of 2 Claim details Provider Name [GEOGRAPHIC_DATA] (Hospital & Maternity…" at bounding box center [236, 128] width 330 height 257
click at [117, 87] on input "NGE/1033/A" at bounding box center [236, 87] width 280 height 11
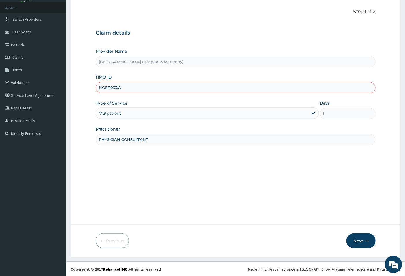
click at [112, 90] on input "NGE/1033/A" at bounding box center [236, 87] width 280 height 11
type input "NGE/10033/A"
click at [223, 177] on div "Step 1 of 2 Claim details Provider Name [GEOGRAPHIC_DATA] (Hospital & Maternity…" at bounding box center [236, 112] width 280 height 207
click at [358, 236] on button "Next" at bounding box center [360, 240] width 29 height 15
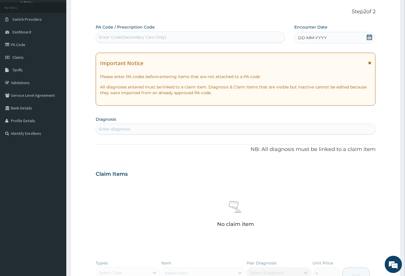
drag, startPoint x: 145, startPoint y: 37, endPoint x: 109, endPoint y: 41, distance: 36.8
drag, startPoint x: 109, startPoint y: 41, endPoint x: 111, endPoint y: 35, distance: 5.9
drag, startPoint x: 111, startPoint y: 35, endPoint x: 111, endPoint y: 39, distance: 3.5
click at [111, 39] on div "Enter Code(Secondary Care Only)" at bounding box center [133, 37] width 68 height 6
click at [111, 37] on div "Enter Code(Secondary Care Only)" at bounding box center [133, 37] width 68 height 6
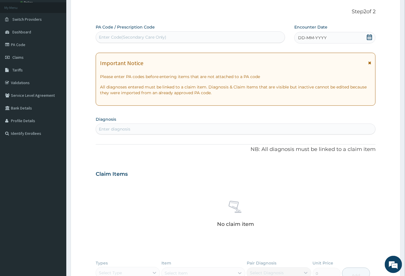
click at [114, 35] on div "Enter Code(Secondary Care Only)" at bounding box center [133, 37] width 68 height 6
paste input "PA/07ED34"
type input "PA/07ED34"
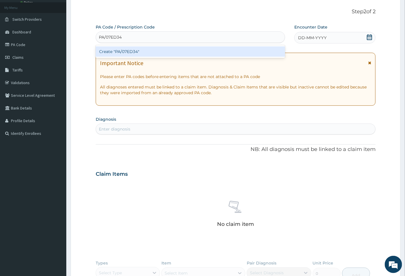
click at [125, 51] on div "Create "PA/07ED34"" at bounding box center [190, 51] width 189 height 10
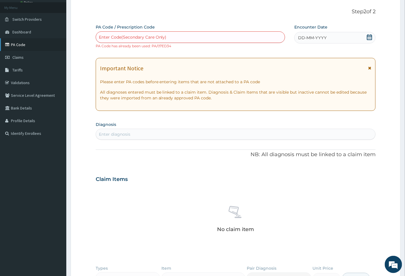
click at [51, 45] on link "PA Code" at bounding box center [33, 44] width 66 height 13
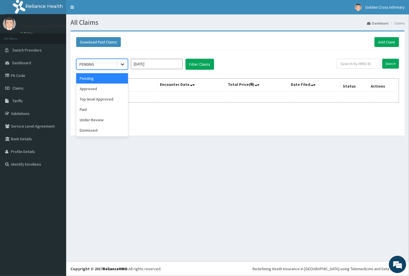
click at [123, 67] on div at bounding box center [122, 64] width 10 height 10
click at [118, 88] on div "Approved" at bounding box center [102, 88] width 52 height 10
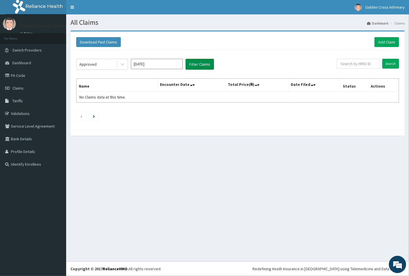
click at [186, 64] on button "Filter Claims" at bounding box center [200, 64] width 29 height 11
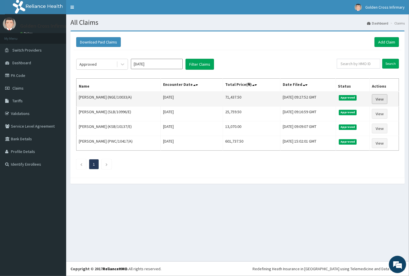
click at [381, 99] on link "View" at bounding box center [380, 99] width 16 height 10
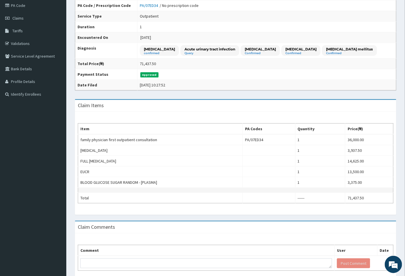
scroll to position [97, 0]
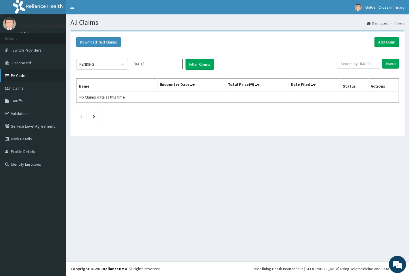
click at [29, 76] on link "PA Code" at bounding box center [33, 75] width 66 height 13
